Goal: Contribute content: Contribute content

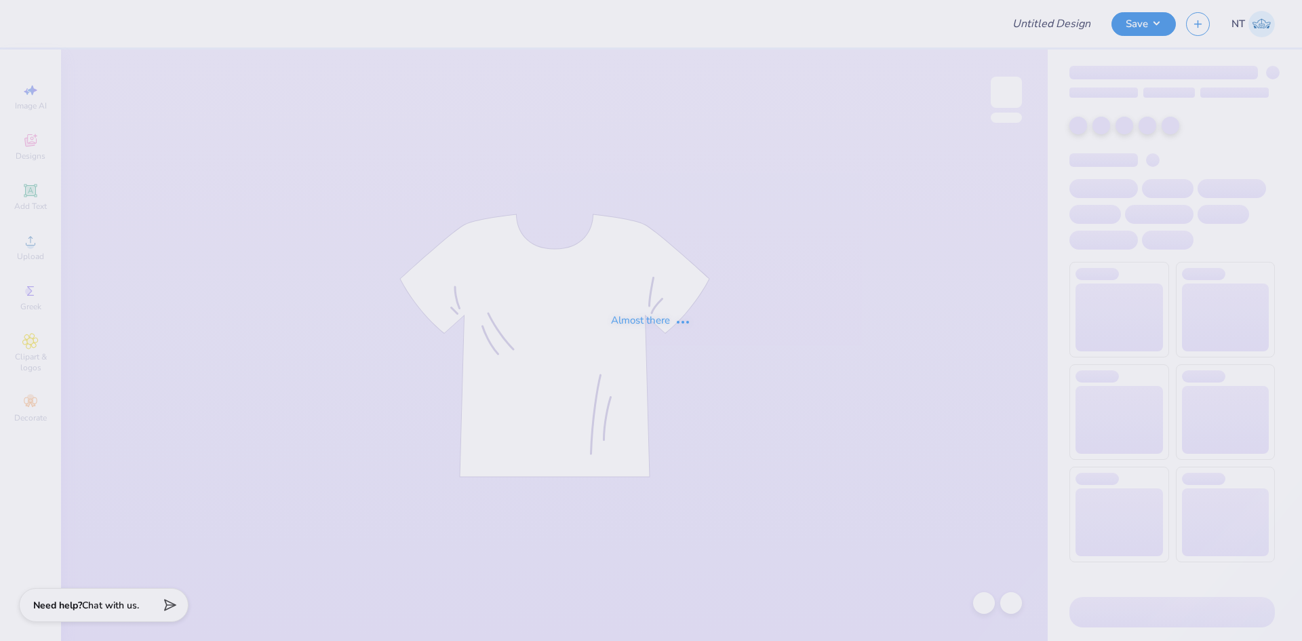
type input "[GEOGRAPHIC_DATA][US_STATE] : [PERSON_NAME]"
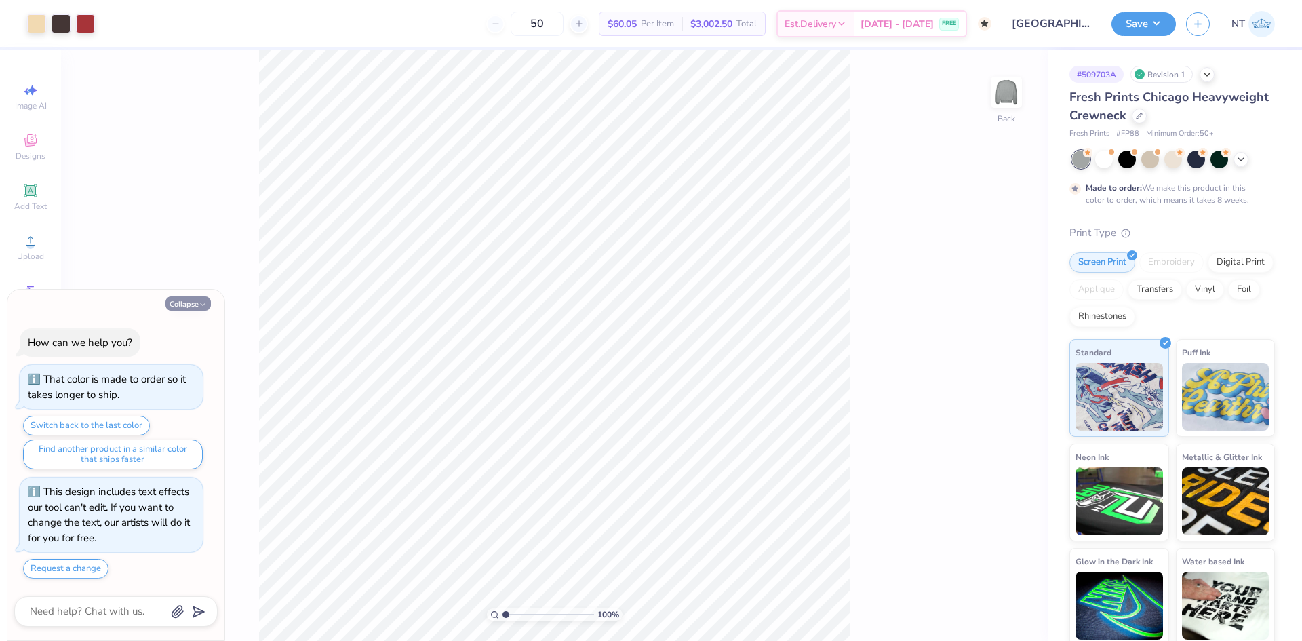
click at [174, 303] on button "Collapse" at bounding box center [187, 303] width 45 height 14
type textarea "x"
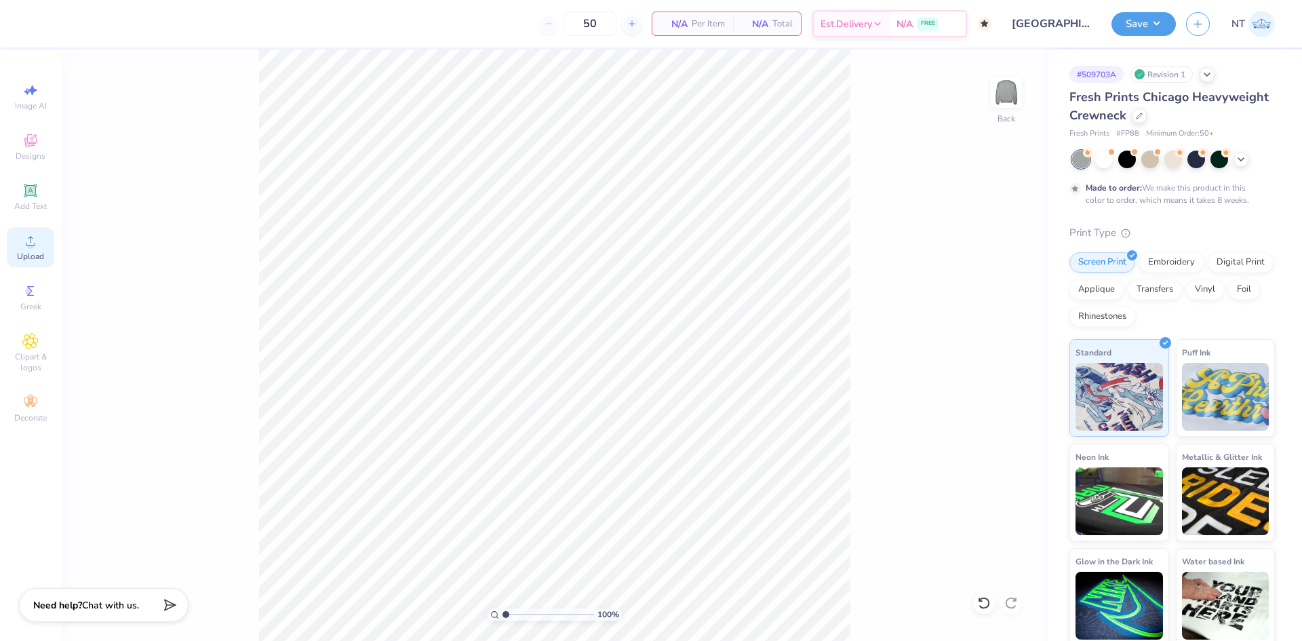
click at [48, 247] on div "Upload" at bounding box center [30, 247] width 47 height 40
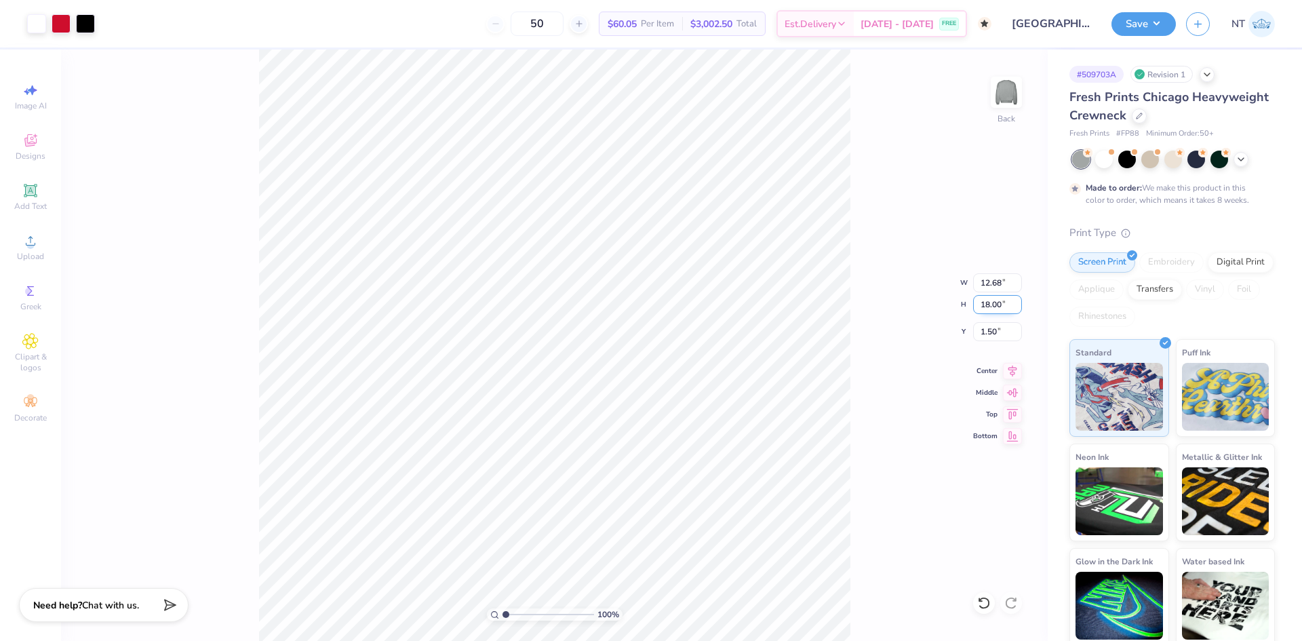
click at [993, 299] on input "18.00" at bounding box center [997, 304] width 49 height 19
type input "15"
type input "10.57"
type input "15.00"
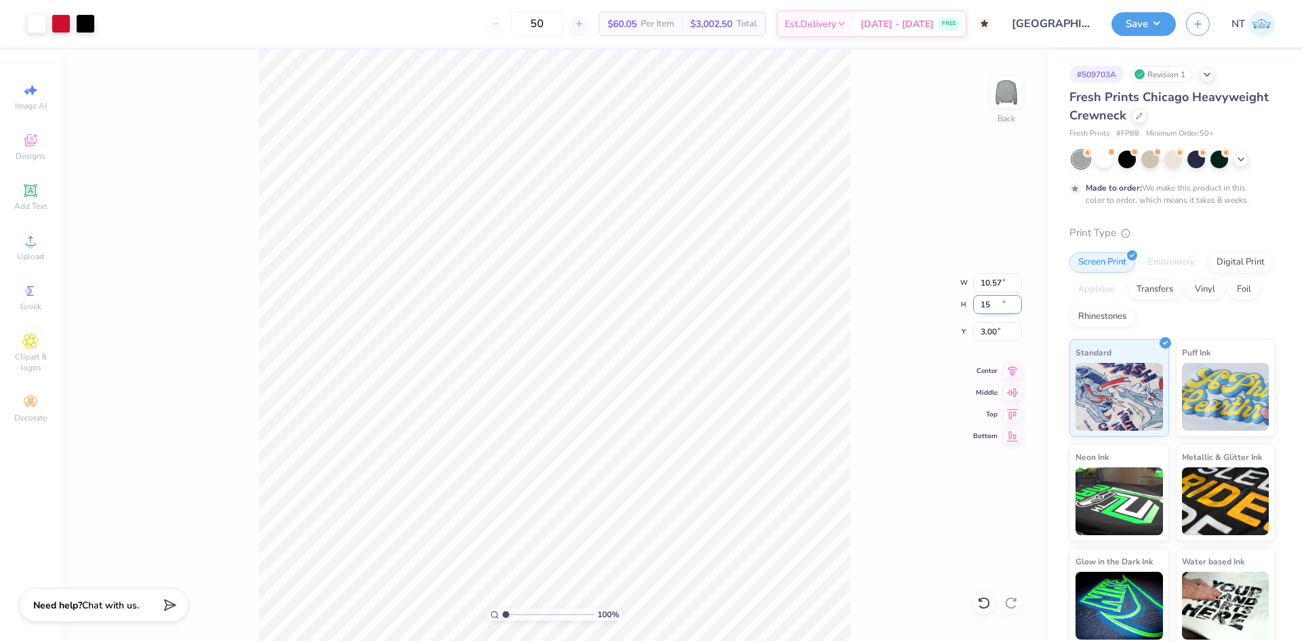
type input "3.00"
click at [993, 299] on input "15.00" at bounding box center [997, 304] width 49 height 19
type input "12"
type input "8.46"
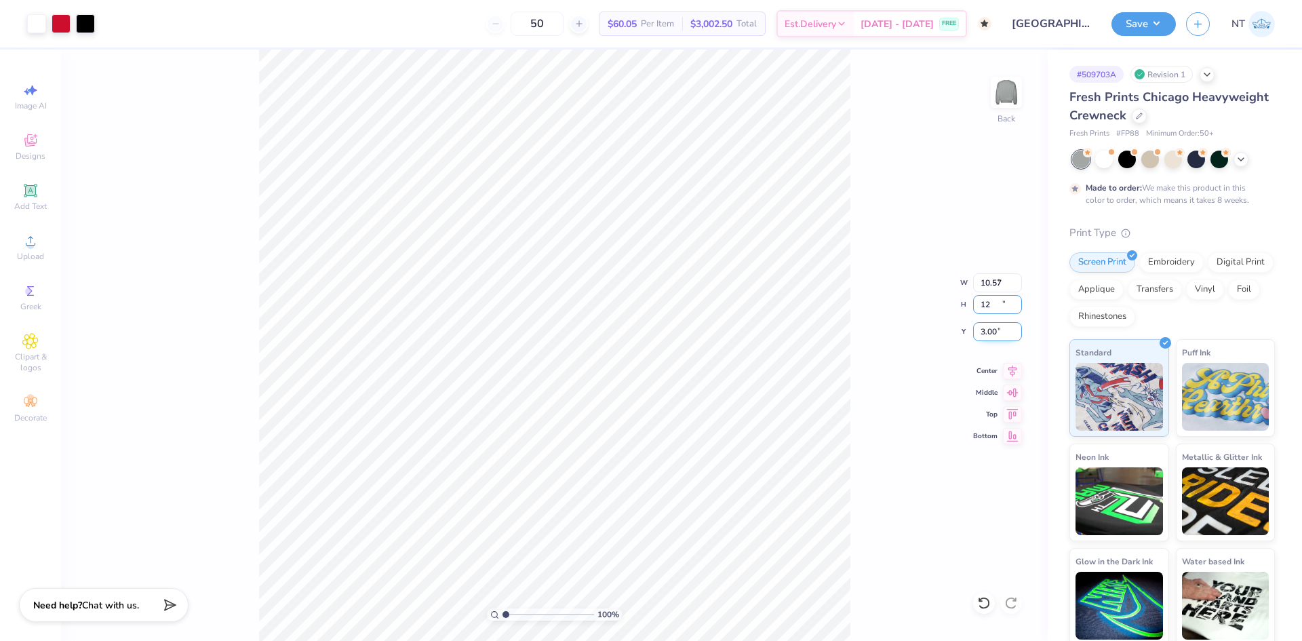
type input "12.00"
click at [979, 334] on input "4.50" at bounding box center [997, 331] width 49 height 19
type input "3.00"
click at [87, 21] on div at bounding box center [85, 22] width 19 height 19
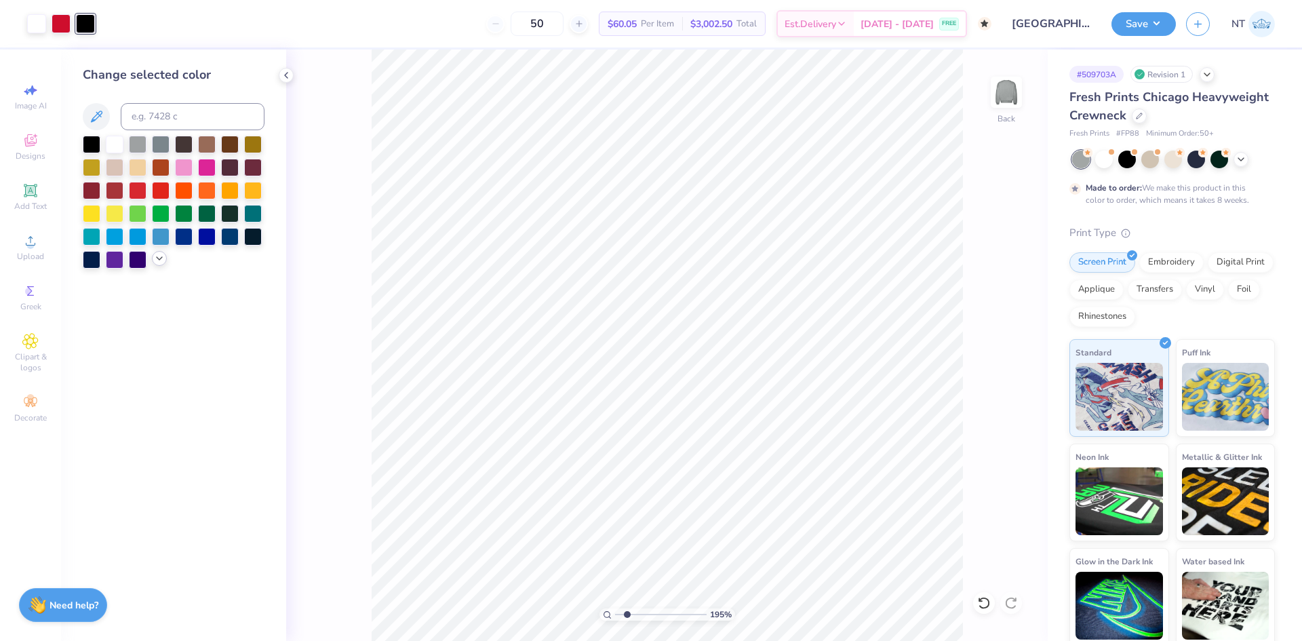
click at [158, 257] on icon at bounding box center [159, 258] width 11 height 11
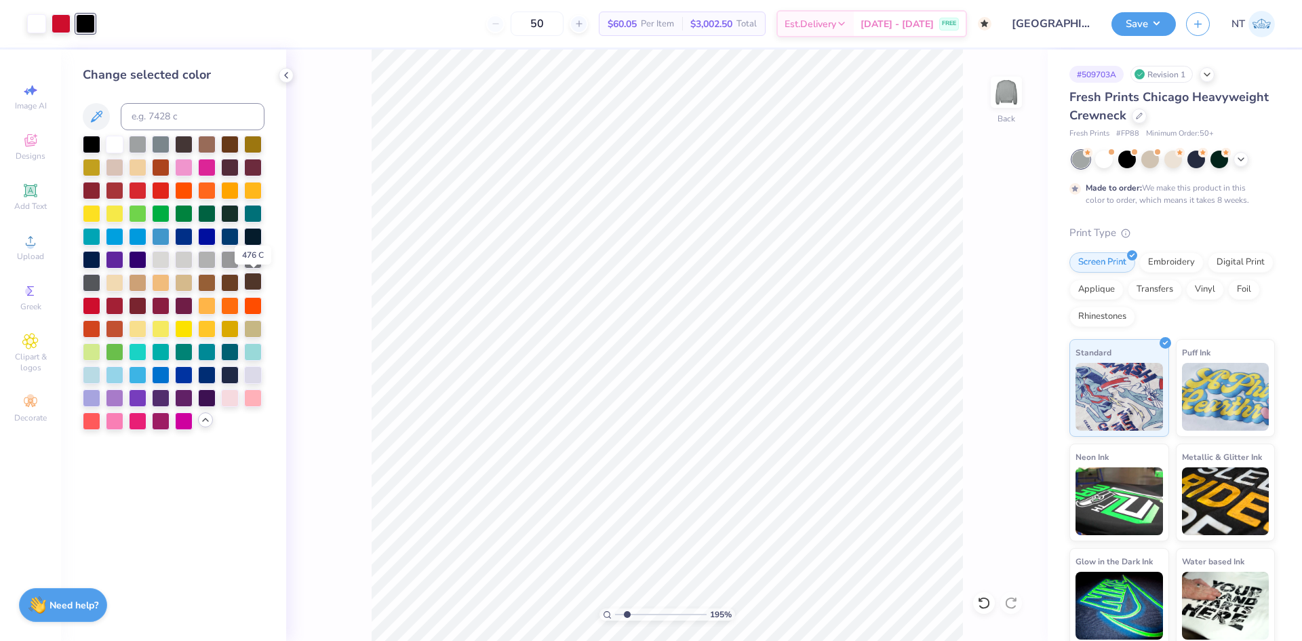
click at [246, 284] on div at bounding box center [253, 282] width 18 height 18
click at [979, 599] on icon at bounding box center [980, 599] width 3 height 3
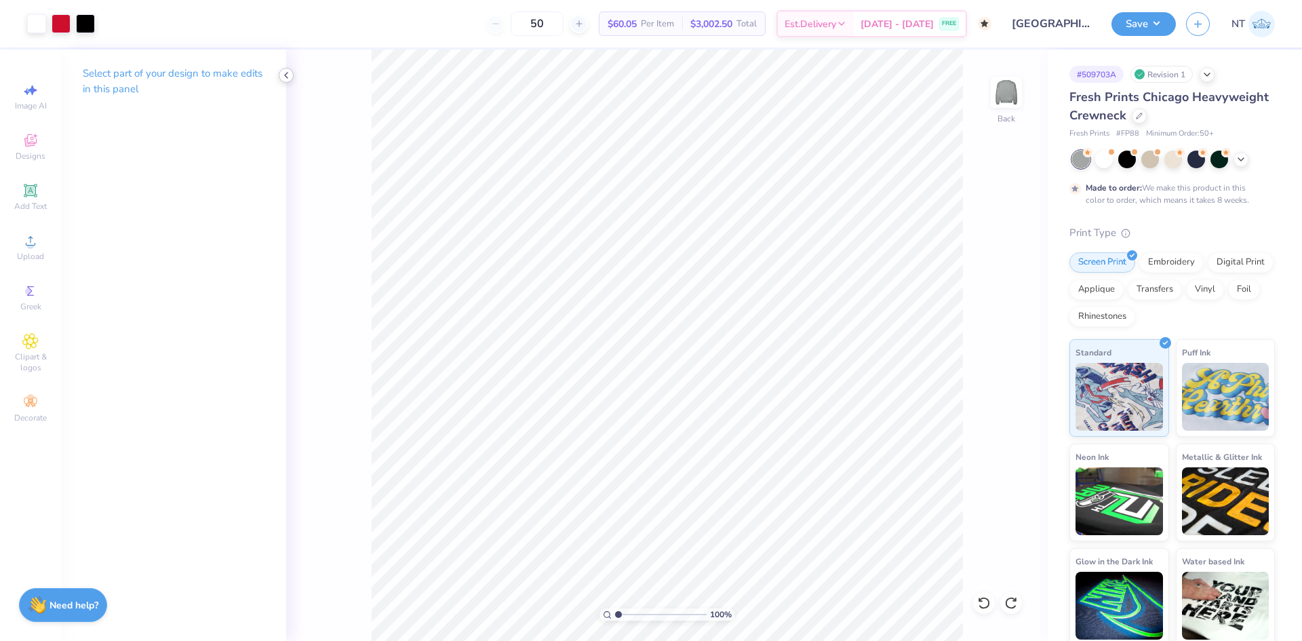
click at [285, 77] on icon at bounding box center [286, 75] width 11 height 11
type input "1"
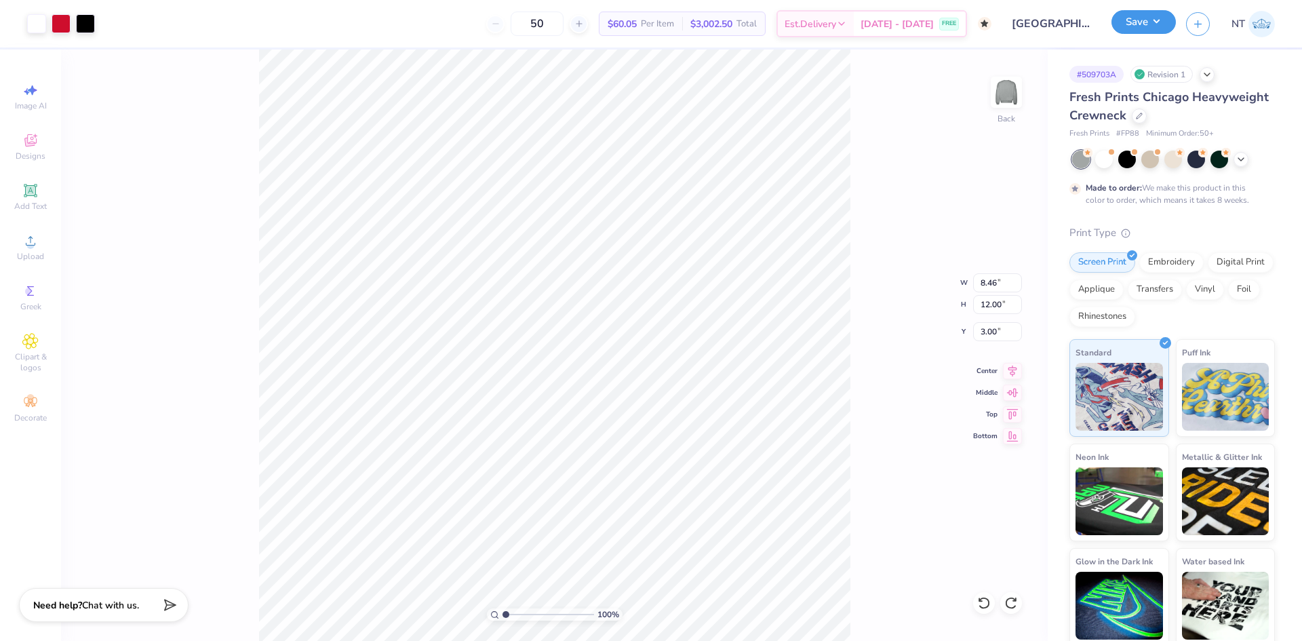
click at [1142, 30] on button "Save" at bounding box center [1143, 22] width 64 height 24
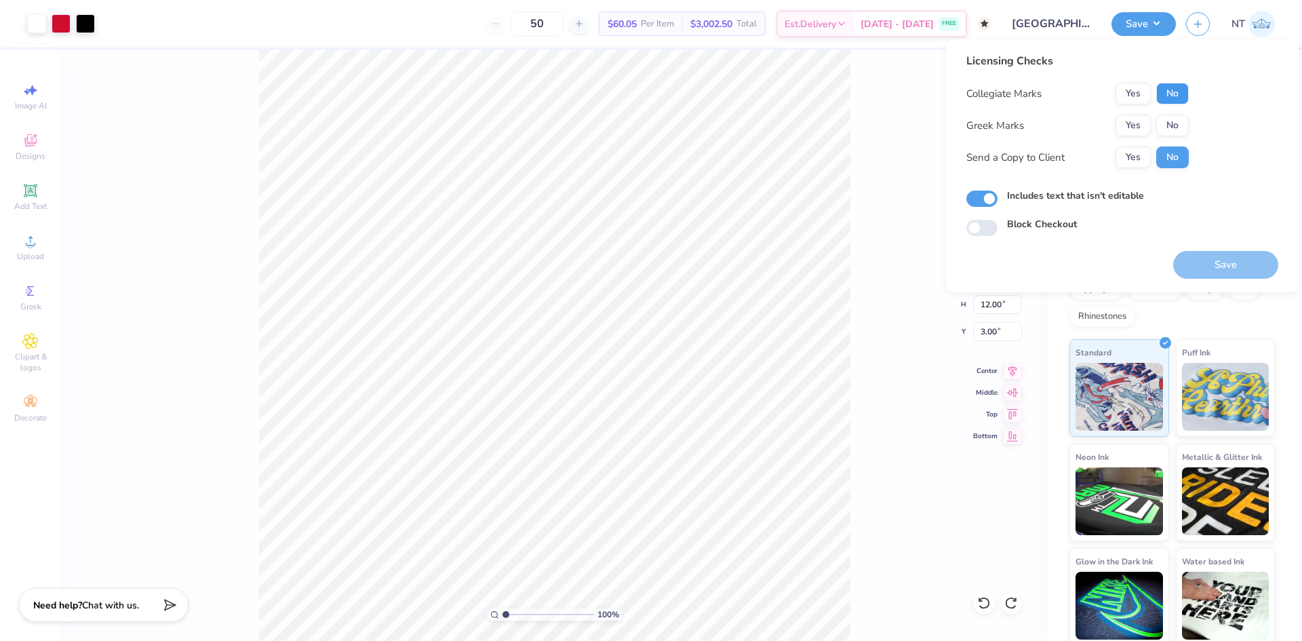
click at [1172, 98] on button "No" at bounding box center [1172, 94] width 33 height 22
click at [1167, 133] on button "No" at bounding box center [1172, 126] width 33 height 22
click at [1237, 256] on button "Save" at bounding box center [1225, 265] width 105 height 28
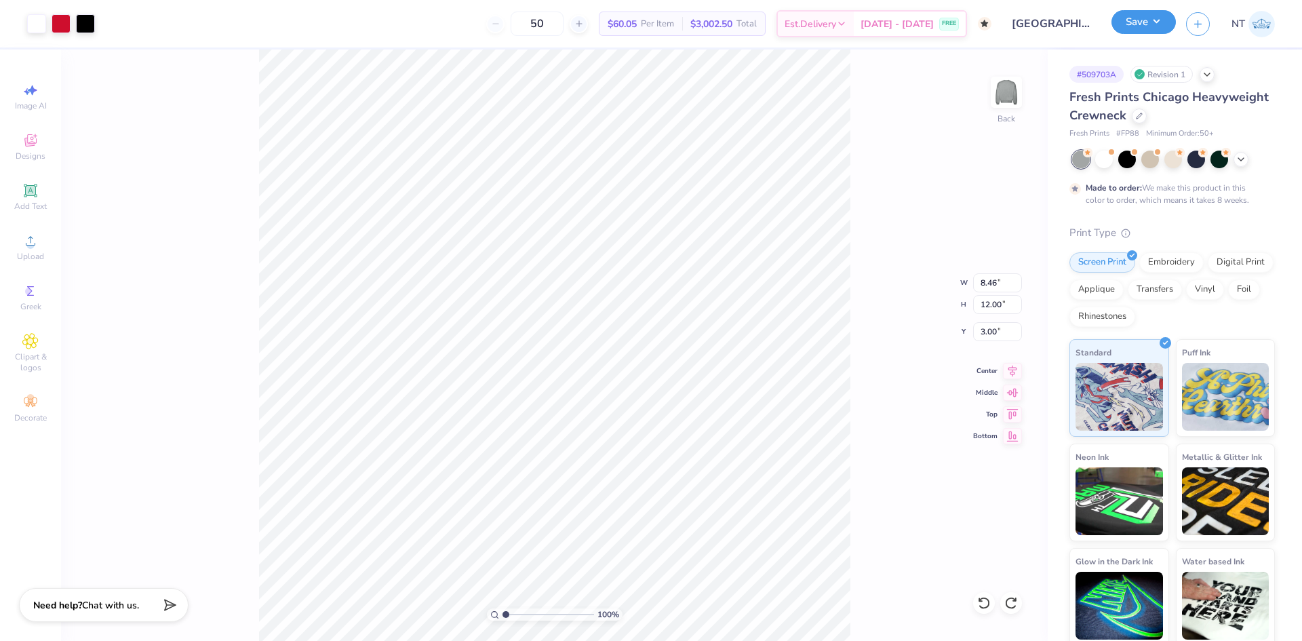
click at [1147, 21] on button "Save" at bounding box center [1143, 22] width 64 height 24
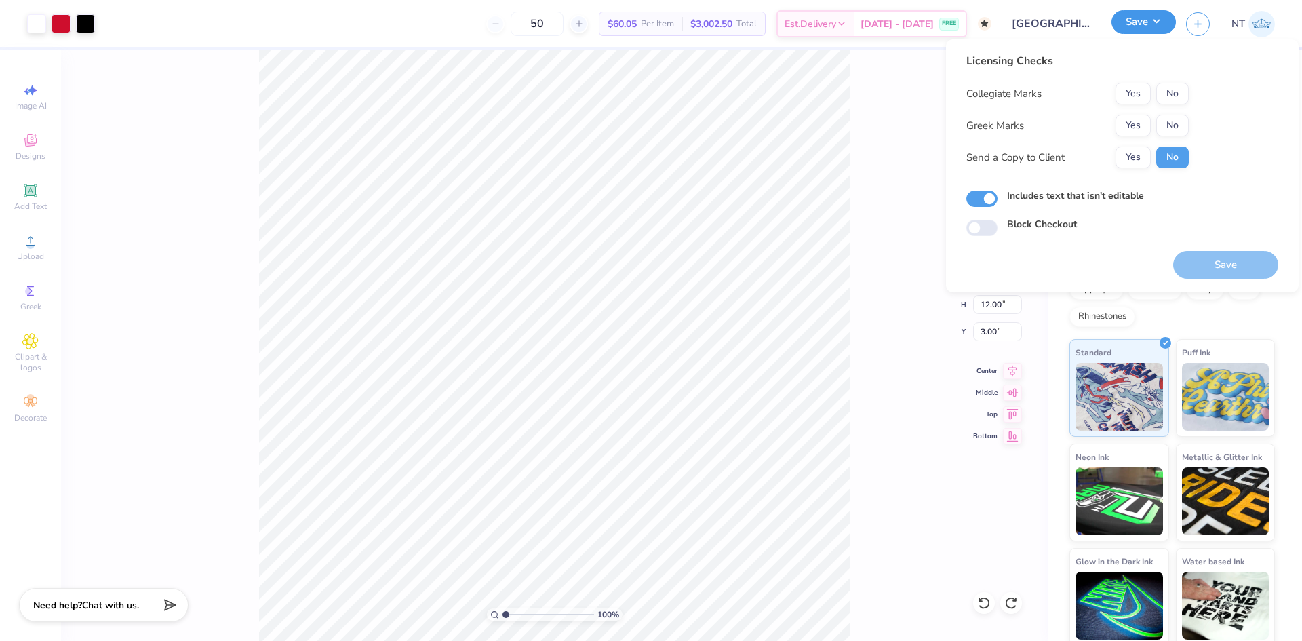
click at [1147, 21] on button "Save" at bounding box center [1143, 22] width 64 height 24
